Goal: Check status

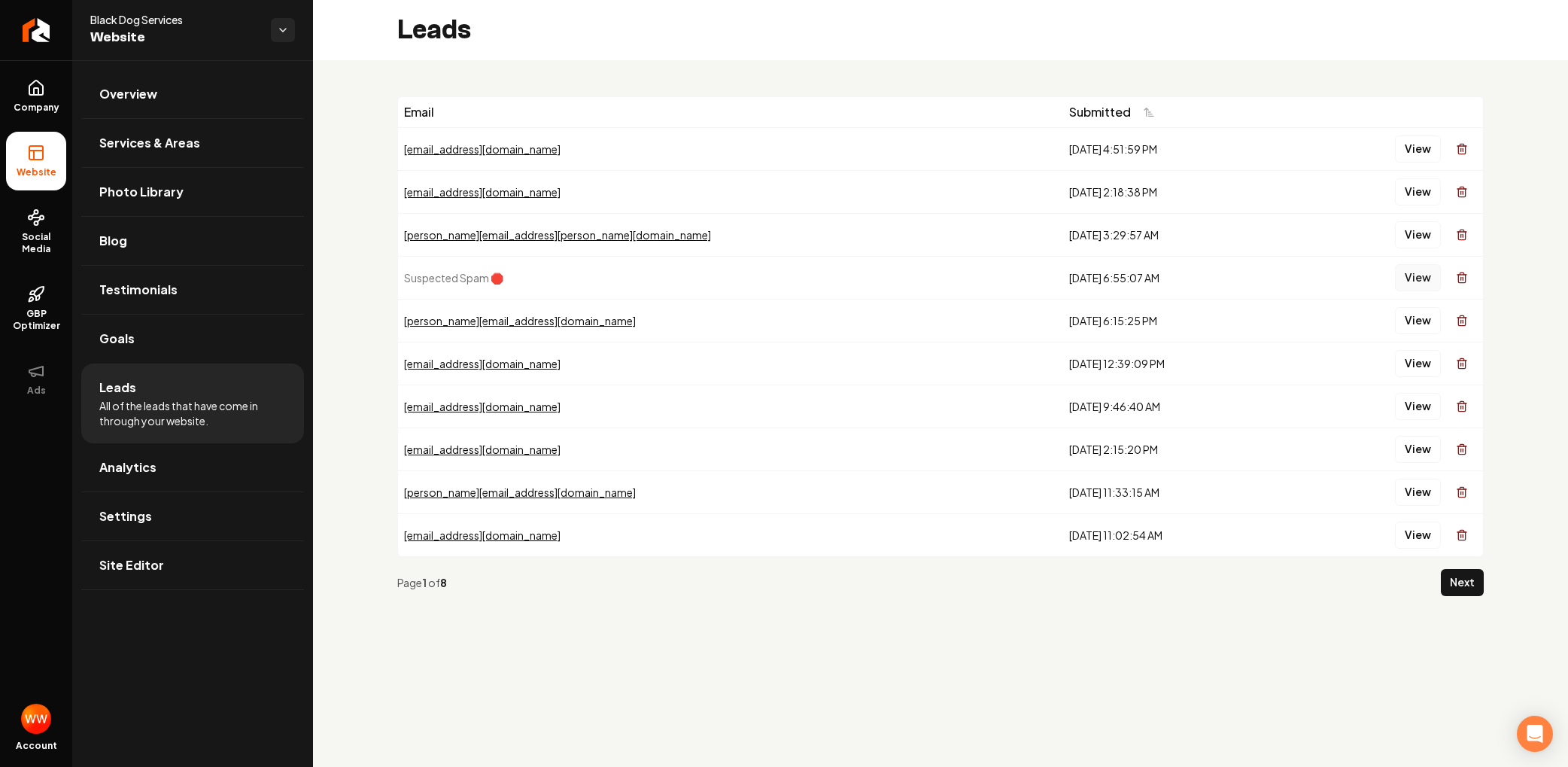
click at [1408, 289] on button "View" at bounding box center [1418, 278] width 46 height 27
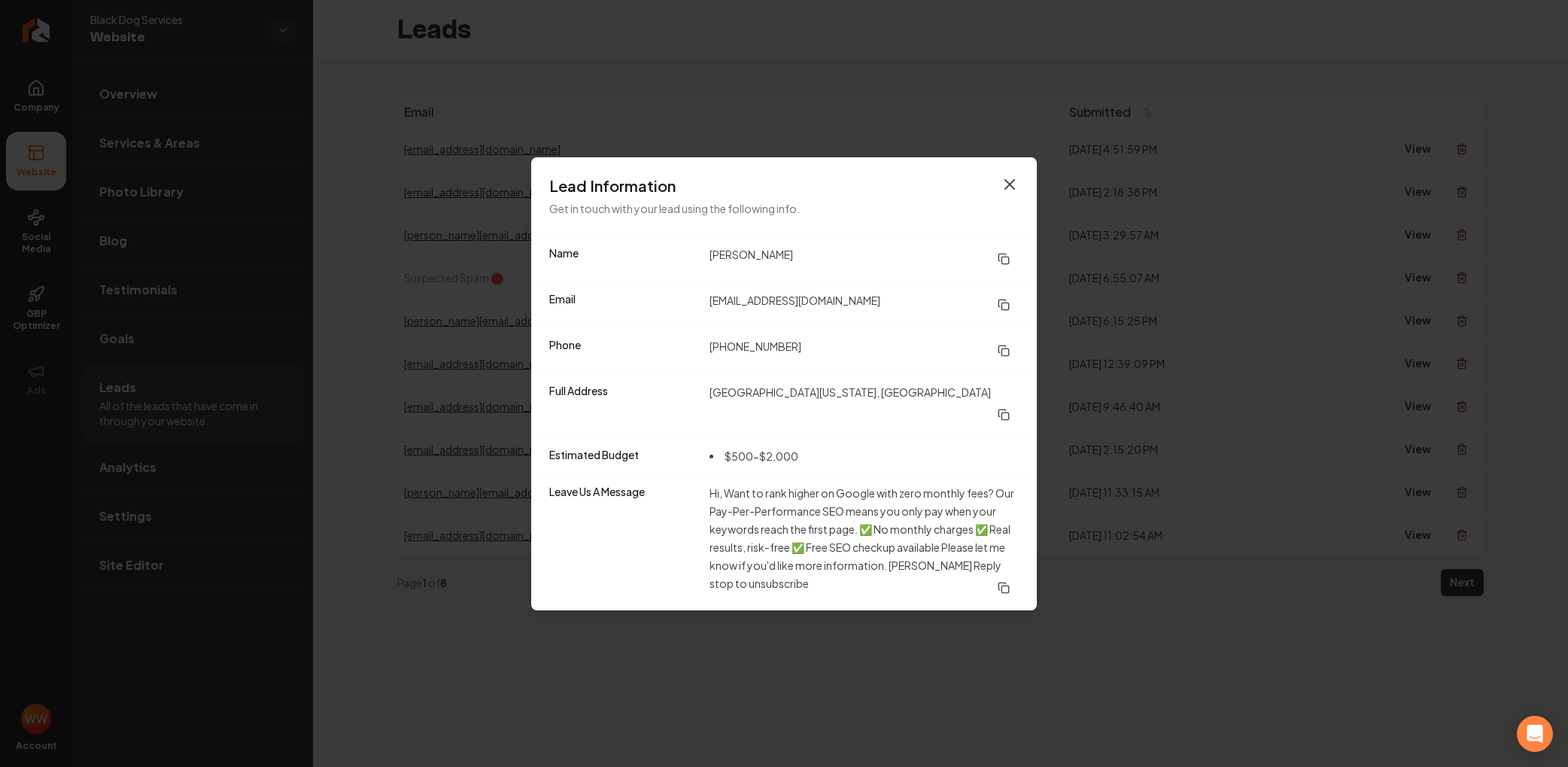
click at [1012, 189] on icon "button" at bounding box center [1009, 184] width 9 height 9
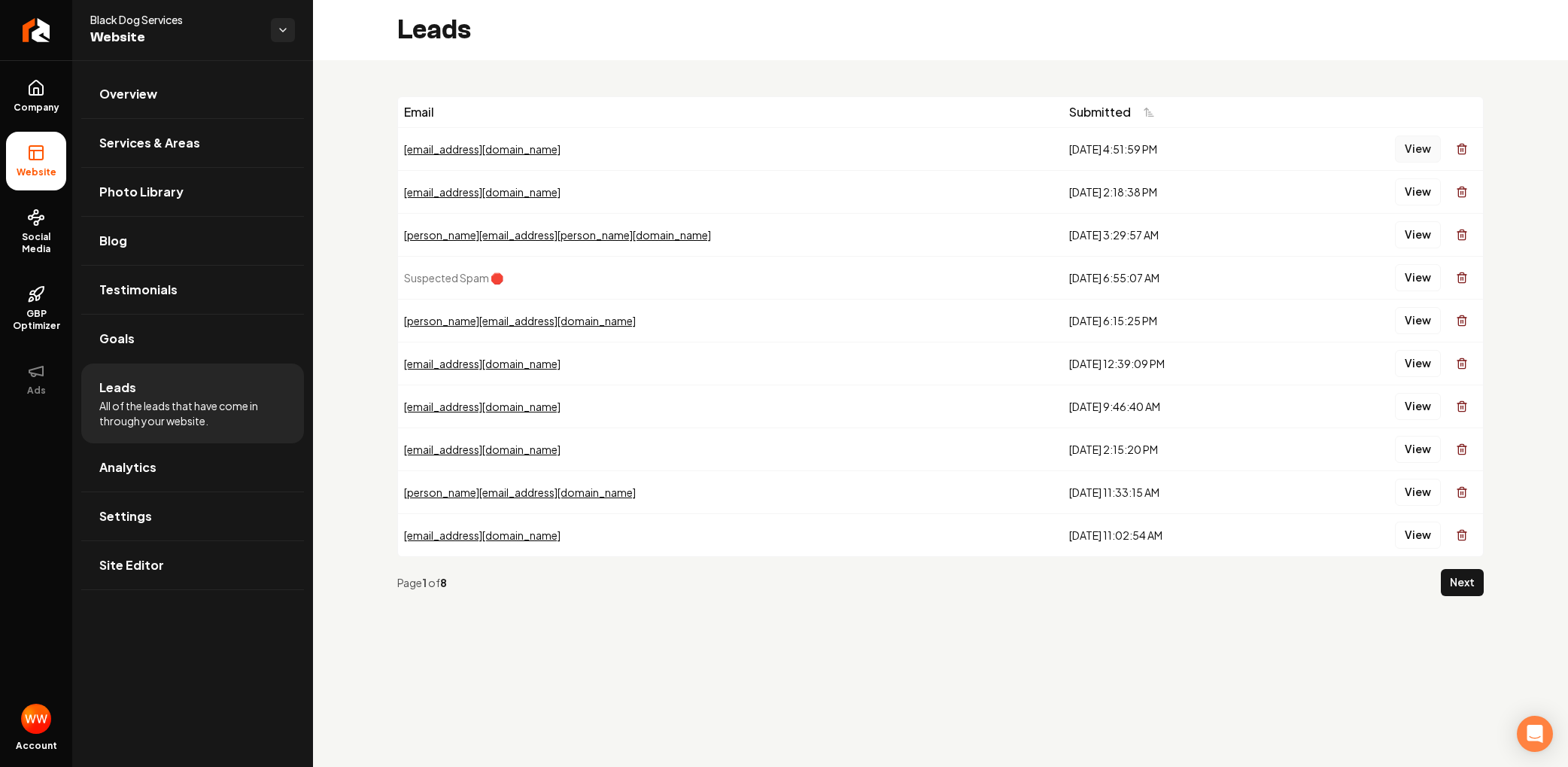
click at [1416, 143] on button "View" at bounding box center [1418, 149] width 46 height 27
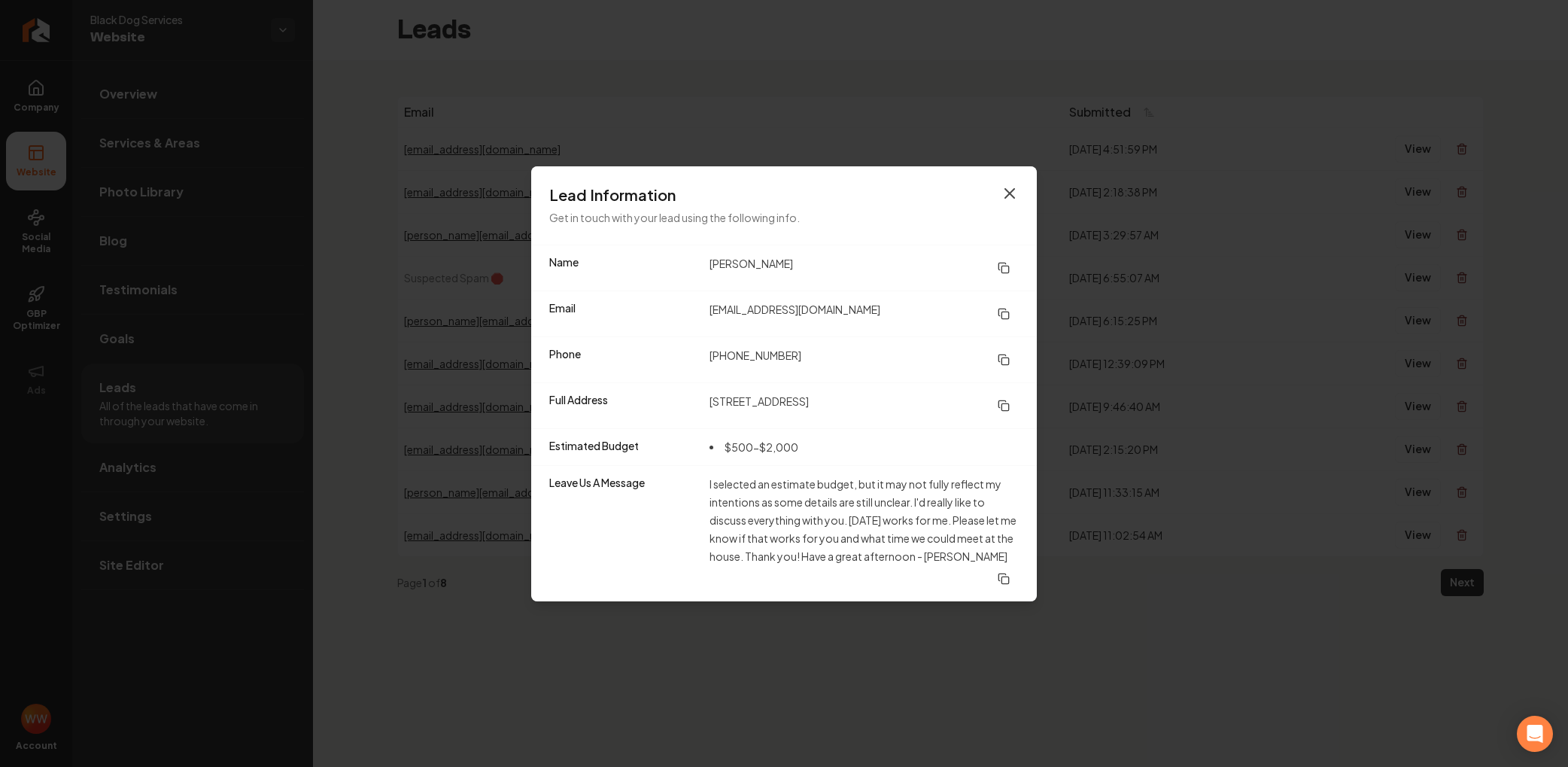
click at [1009, 197] on icon "button" at bounding box center [1009, 193] width 18 height 18
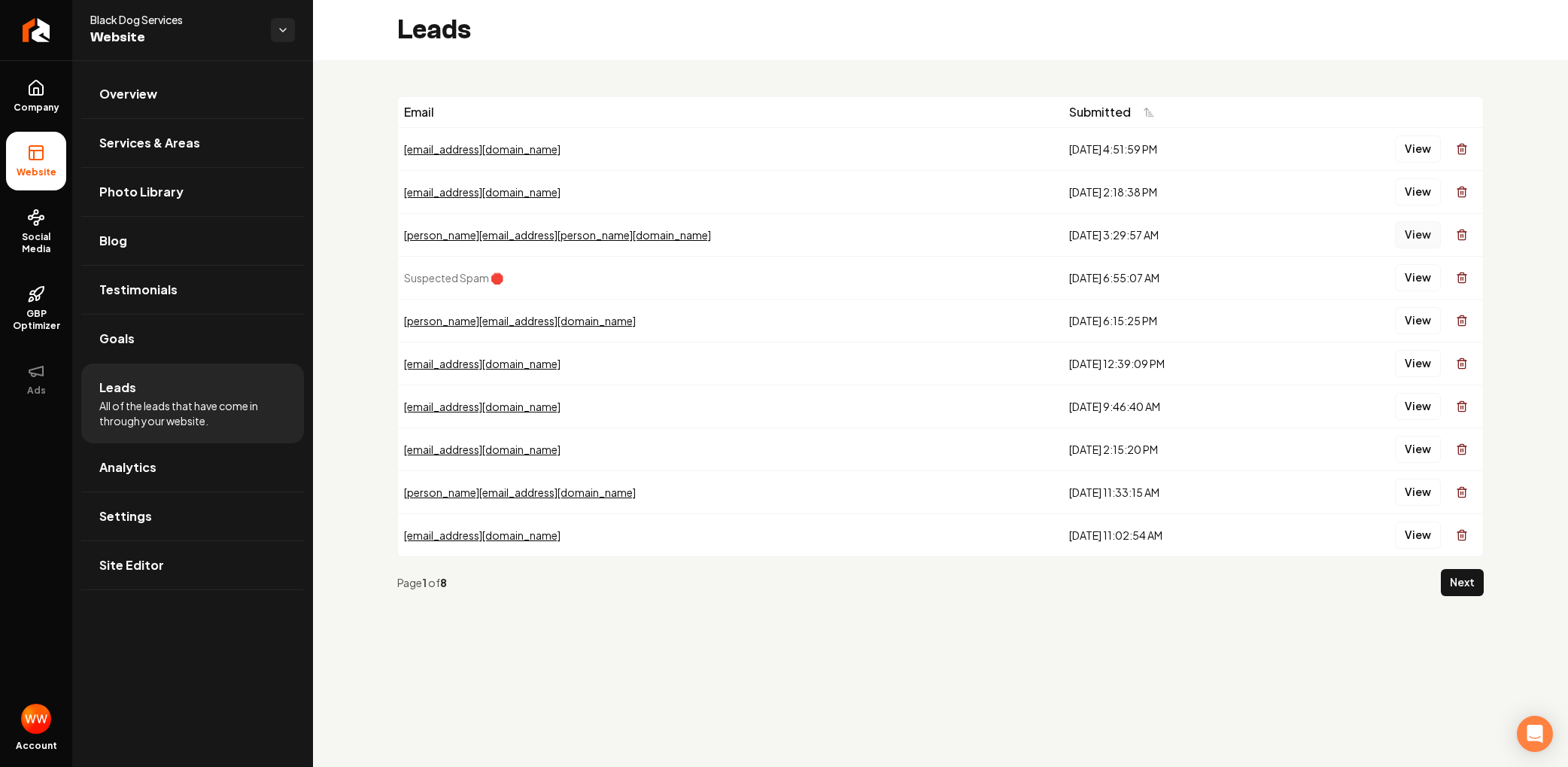
click at [1405, 236] on button "View" at bounding box center [1418, 235] width 46 height 27
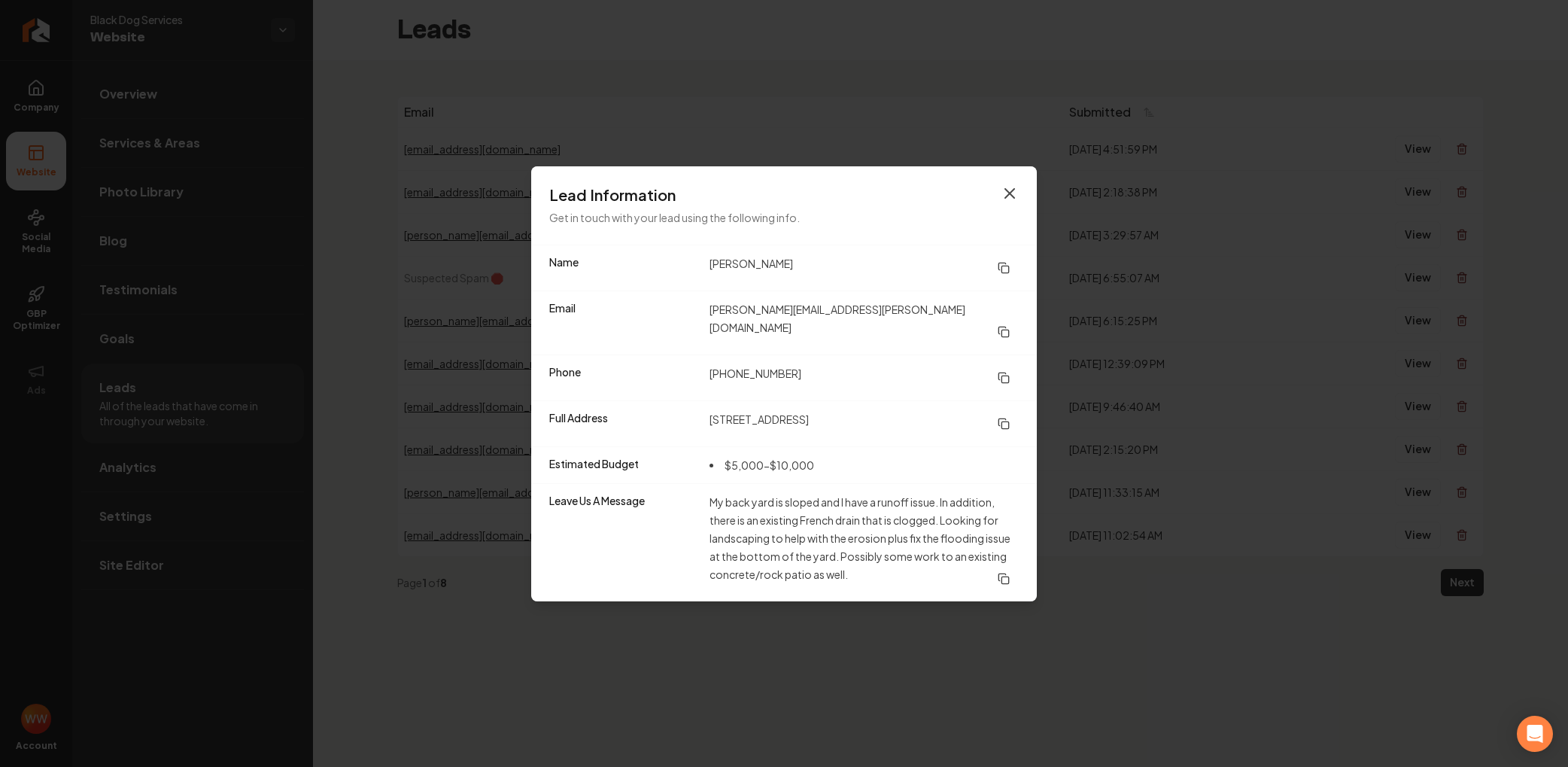
click at [1014, 203] on icon "button" at bounding box center [1009, 193] width 18 height 18
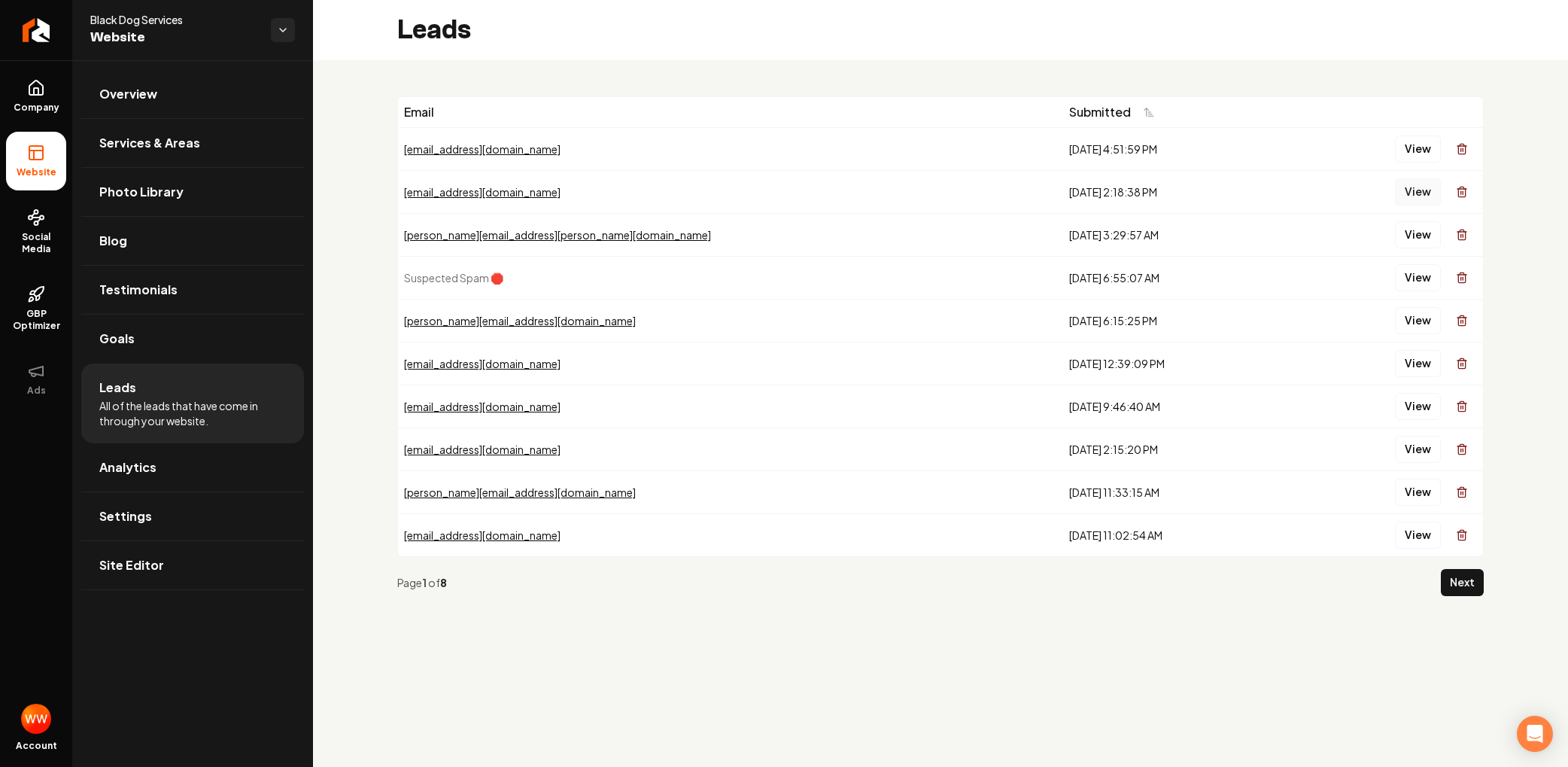
click at [1427, 189] on button "View" at bounding box center [1418, 191] width 46 height 27
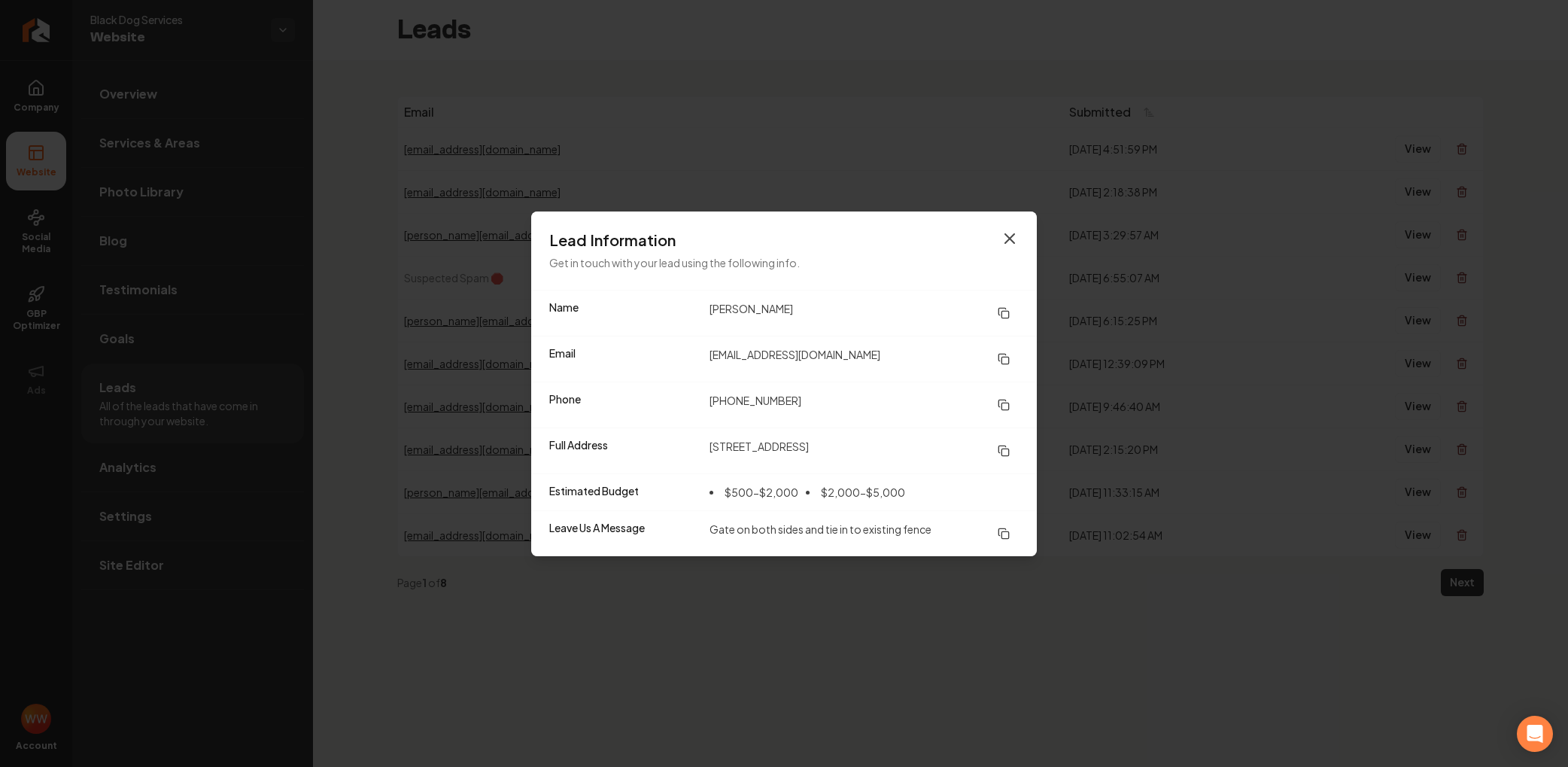
click at [1005, 239] on icon "button" at bounding box center [1009, 238] width 18 height 18
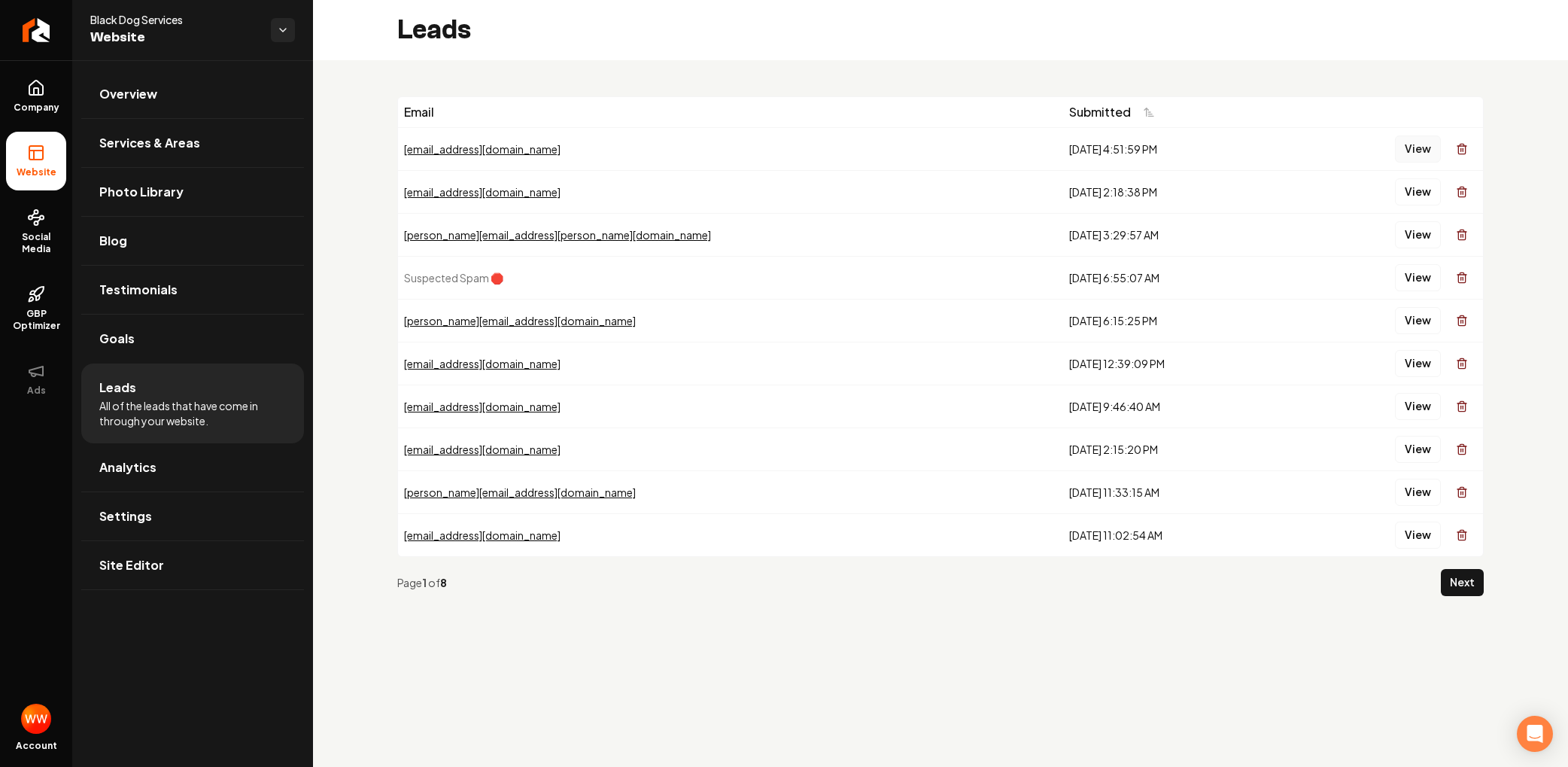
click at [1398, 146] on button "View" at bounding box center [1418, 149] width 46 height 27
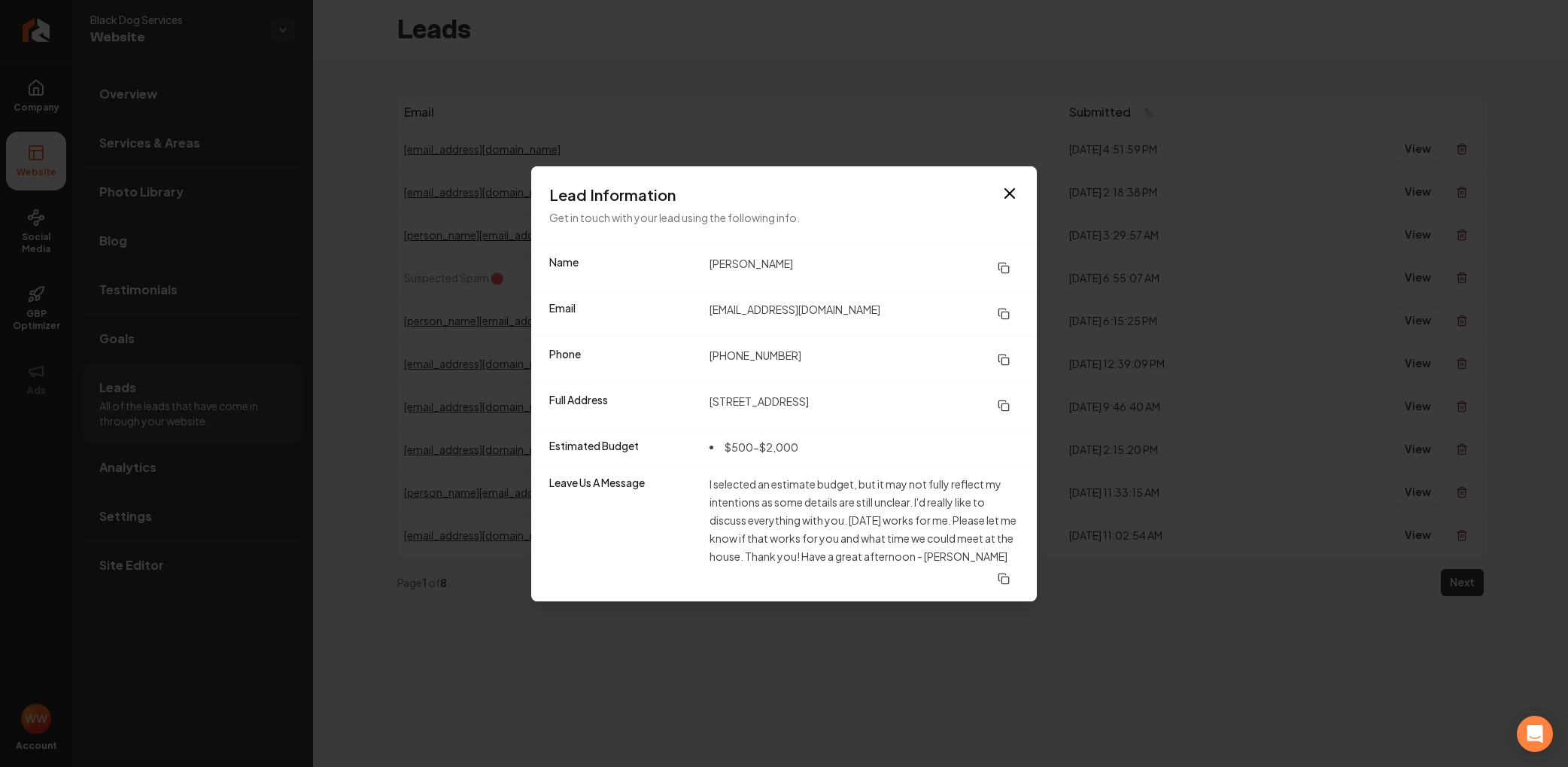
click at [1009, 268] on icon at bounding box center [1004, 268] width 12 height 12
click at [1006, 361] on icon at bounding box center [1004, 360] width 12 height 12
click at [995, 313] on button at bounding box center [1004, 314] width 30 height 27
click at [1007, 401] on icon at bounding box center [1004, 406] width 12 height 12
